Goal: Task Accomplishment & Management: Manage account settings

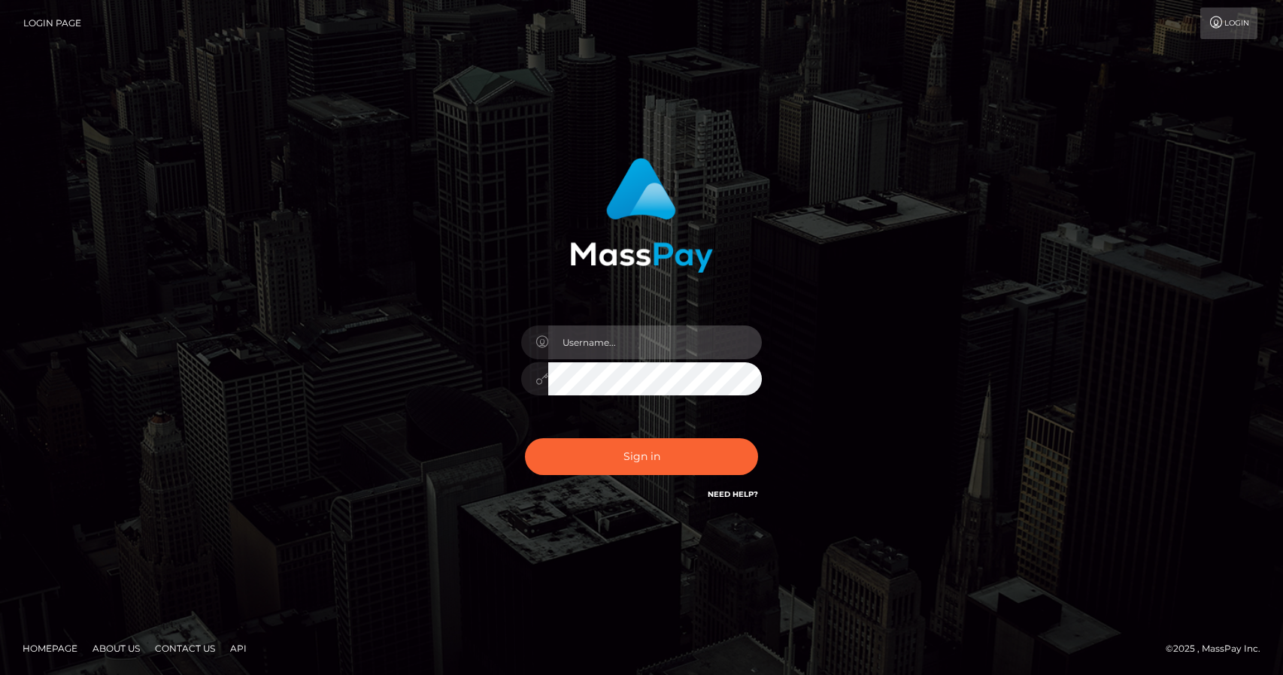
click at [632, 344] on input "text" at bounding box center [655, 343] width 214 height 34
type input "[EMAIL_ADDRESS][DOMAIN_NAME]"
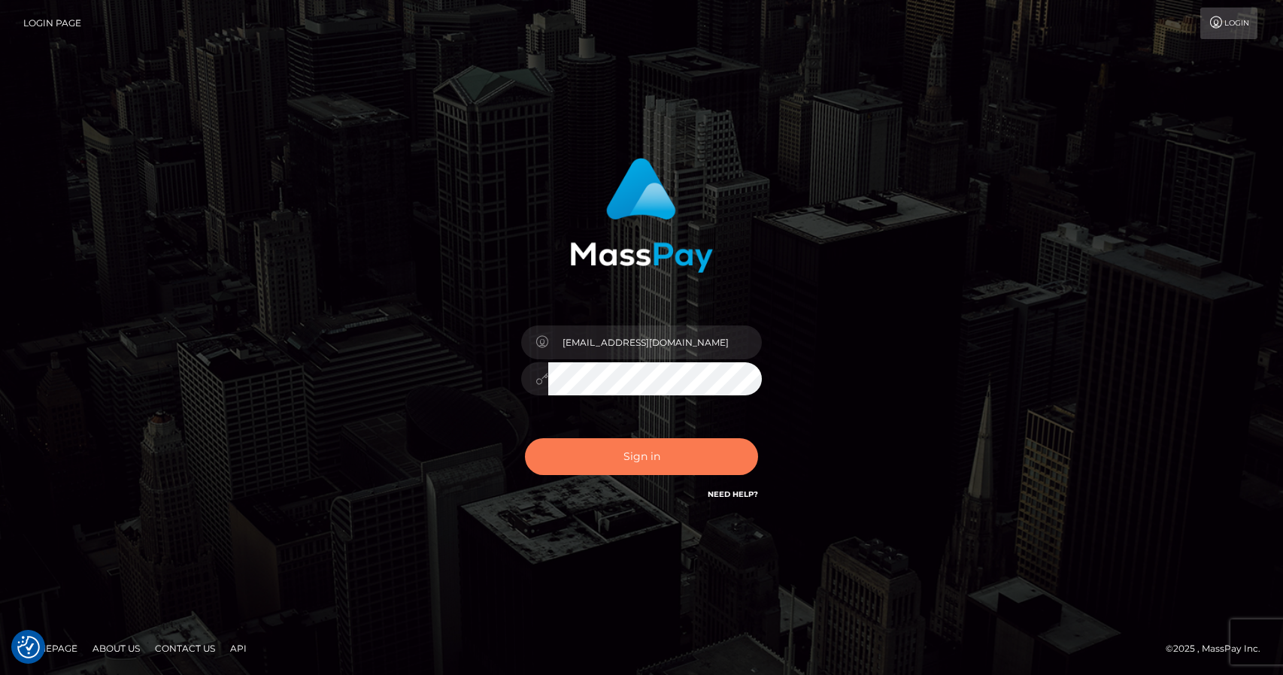
click at [616, 454] on button "Sign in" at bounding box center [641, 456] width 233 height 37
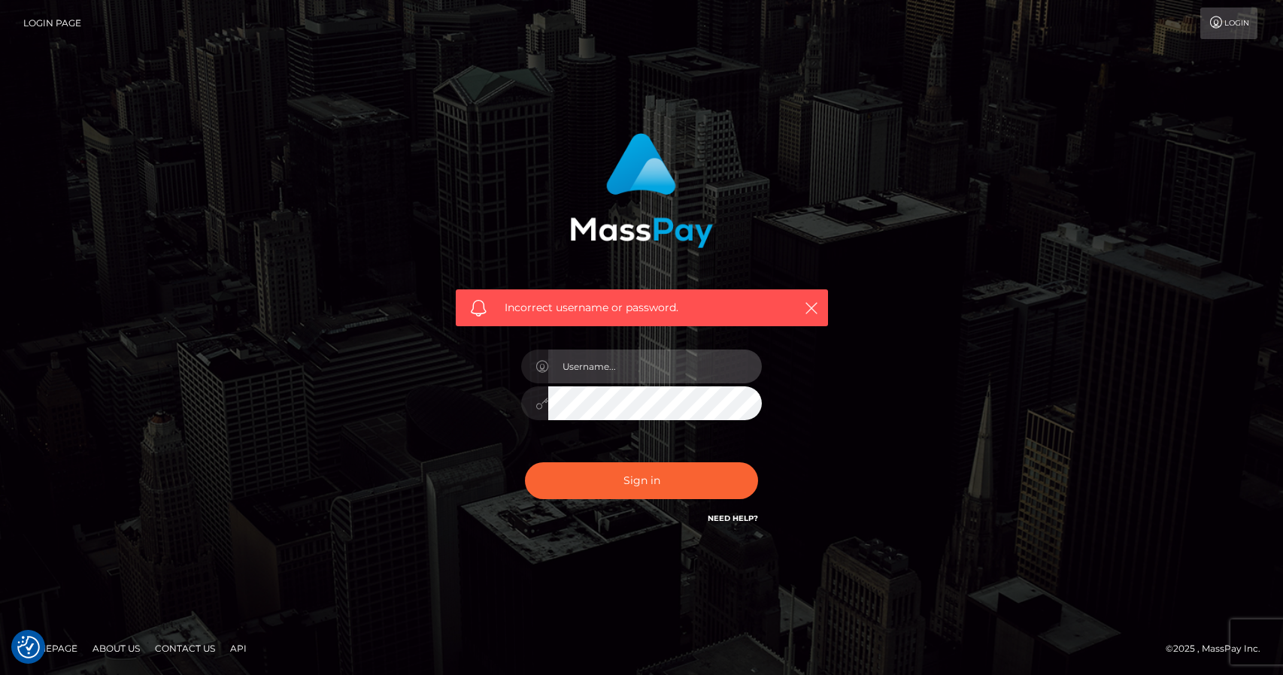
click at [631, 368] on input "text" at bounding box center [655, 367] width 214 height 34
type input "[EMAIL_ADDRESS][DOMAIN_NAME]"
click at [455, 396] on div "Incorrect username or password. xjasminelovely@gmail.com" at bounding box center [641, 330] width 395 height 417
click at [525, 462] on button "Sign in" at bounding box center [641, 480] width 233 height 37
click at [421, 405] on div "Incorrect username or password. xjasminelovely@gmail.com" at bounding box center [641, 338] width 857 height 432
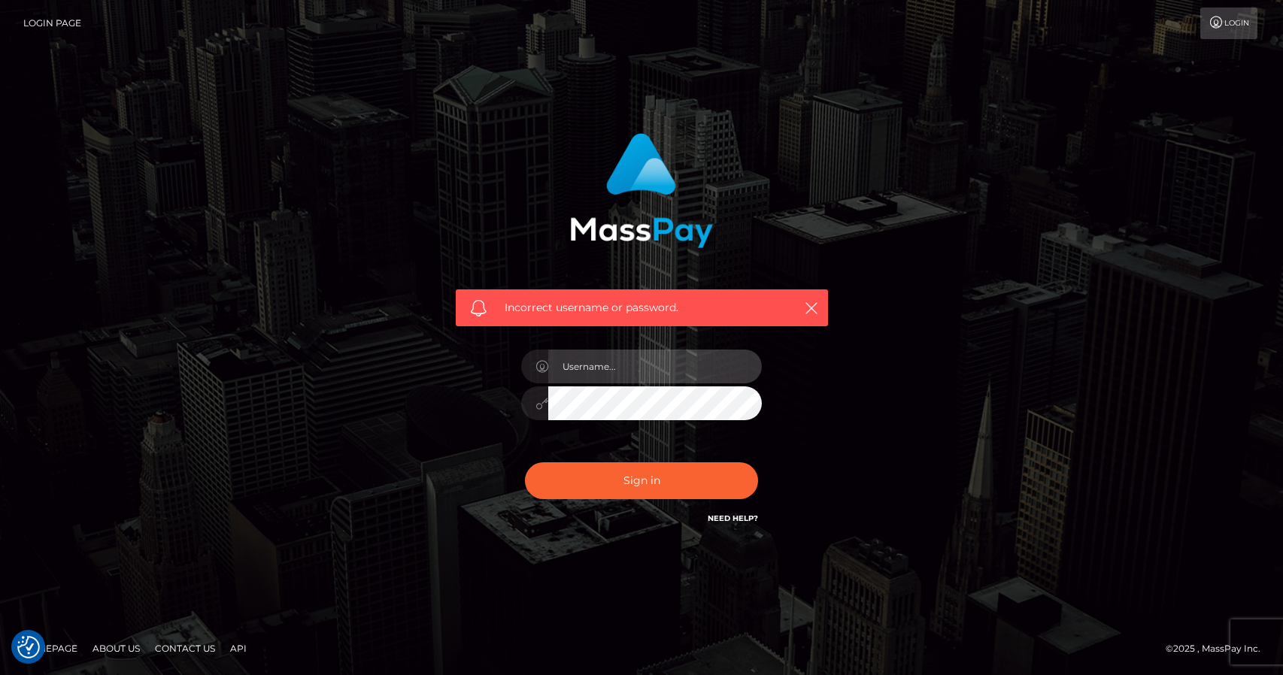
click at [624, 380] on input "text" at bounding box center [655, 367] width 214 height 34
type input "[EMAIL_ADDRESS][DOMAIN_NAME]"
click at [426, 448] on div "Incorrect username or password. xjasminelovely@gmail.com" at bounding box center [641, 338] width 857 height 432
click at [1226, 20] on link "Login" at bounding box center [1228, 24] width 57 height 32
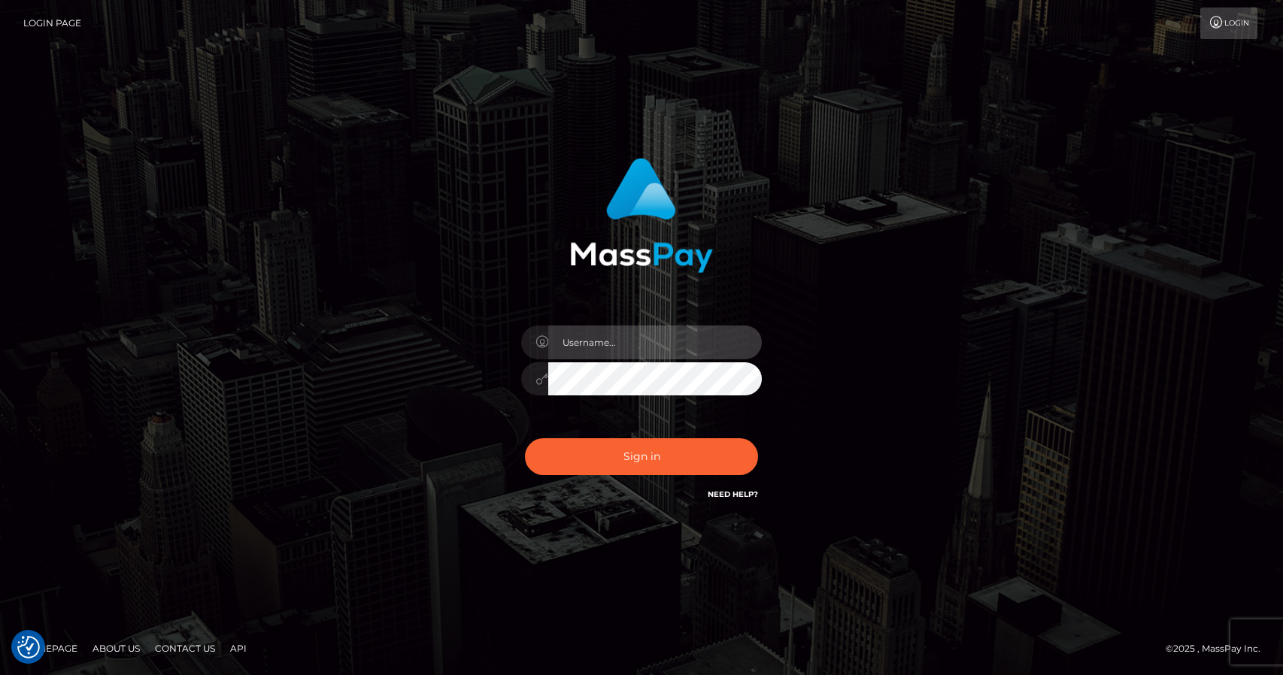
click at [606, 344] on input "text" at bounding box center [655, 343] width 214 height 34
type input "[EMAIL_ADDRESS][DOMAIN_NAME]"
click at [633, 479] on div "Sign in Need Help?" at bounding box center [641, 462] width 263 height 67
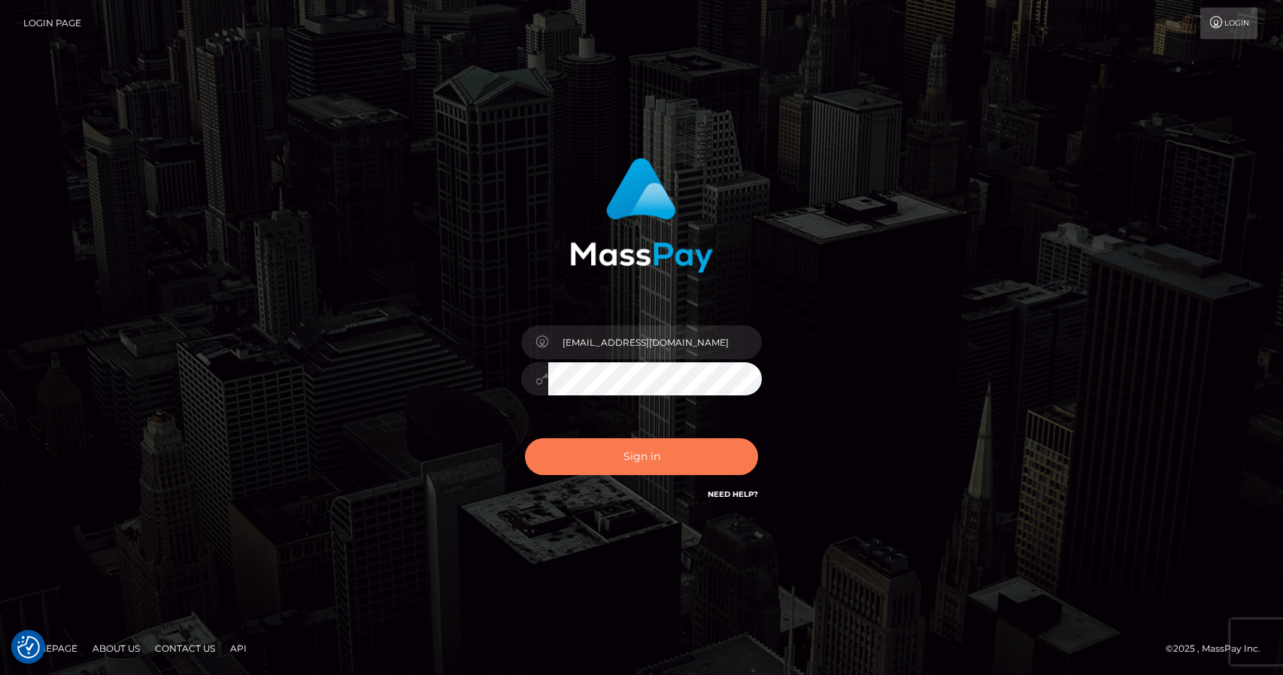
click at [632, 467] on button "Sign in" at bounding box center [641, 456] width 233 height 37
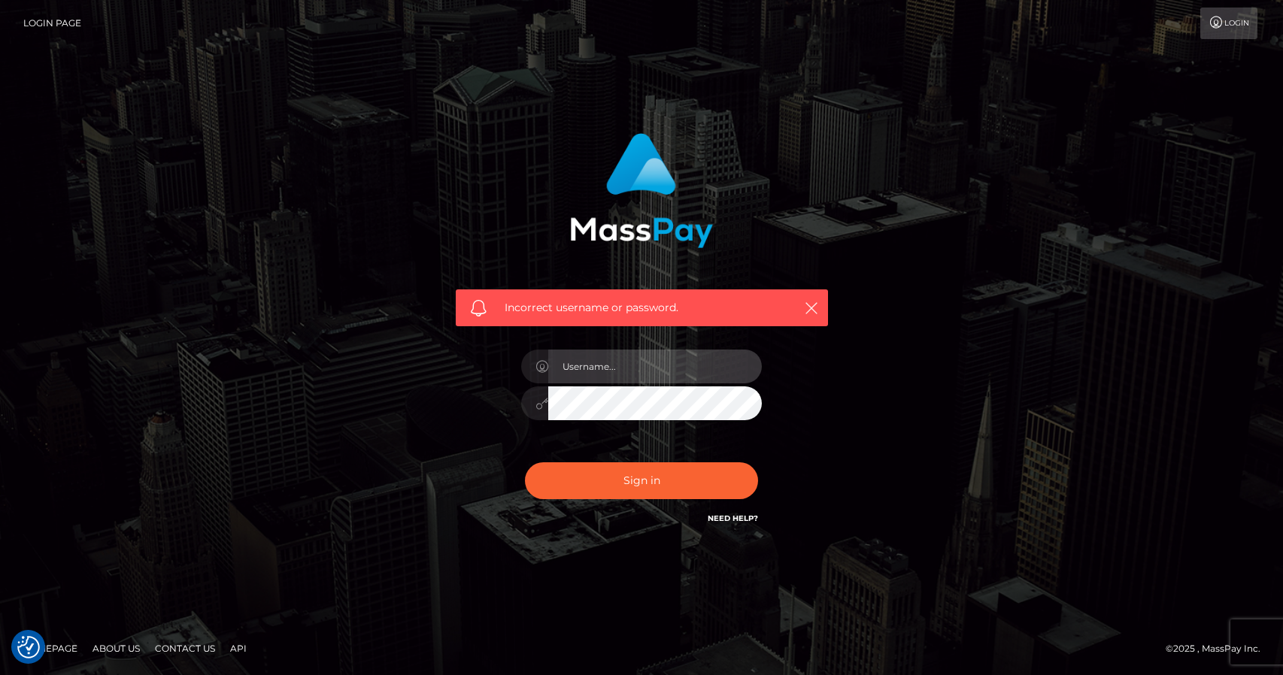
click at [589, 371] on input "text" at bounding box center [655, 367] width 214 height 34
type input "[EMAIL_ADDRESS][DOMAIN_NAME]"
click at [390, 399] on div "Incorrect username or password. [EMAIL_ADDRESS][DOMAIN_NAME]" at bounding box center [641, 338] width 857 height 432
click at [525, 462] on button "Sign in" at bounding box center [641, 480] width 233 height 37
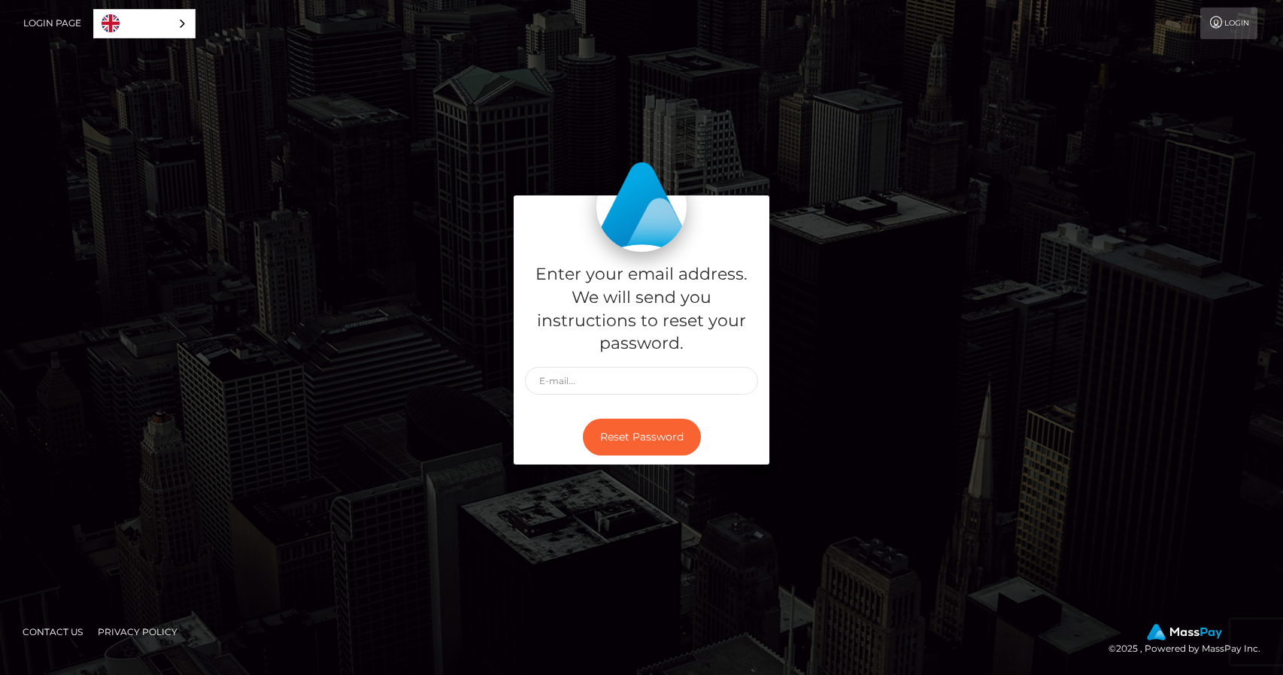
click at [1238, 10] on link "Login" at bounding box center [1228, 24] width 57 height 32
